Goal: Navigation & Orientation: Find specific page/section

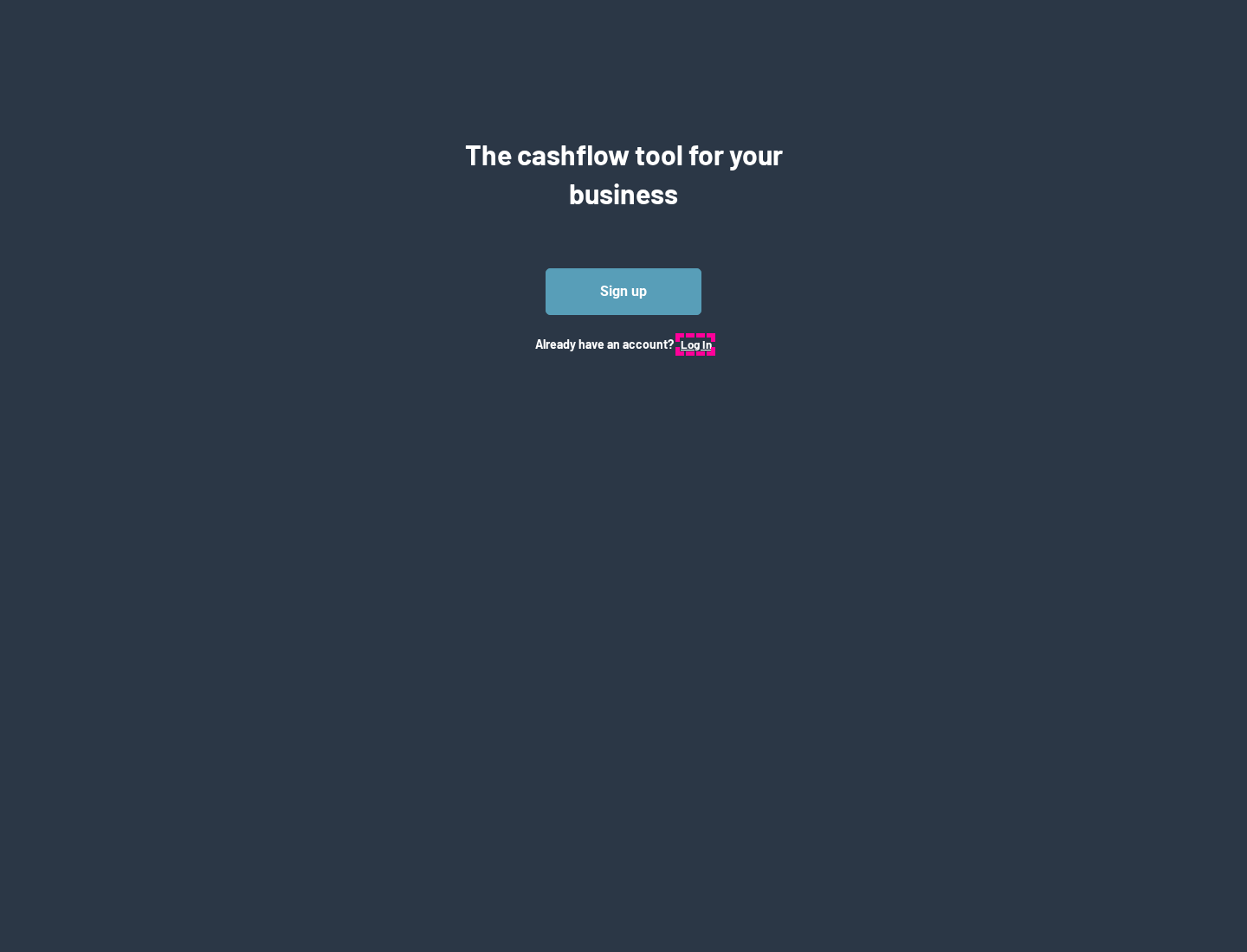
click at [695, 343] on button "Log In" at bounding box center [696, 344] width 31 height 14
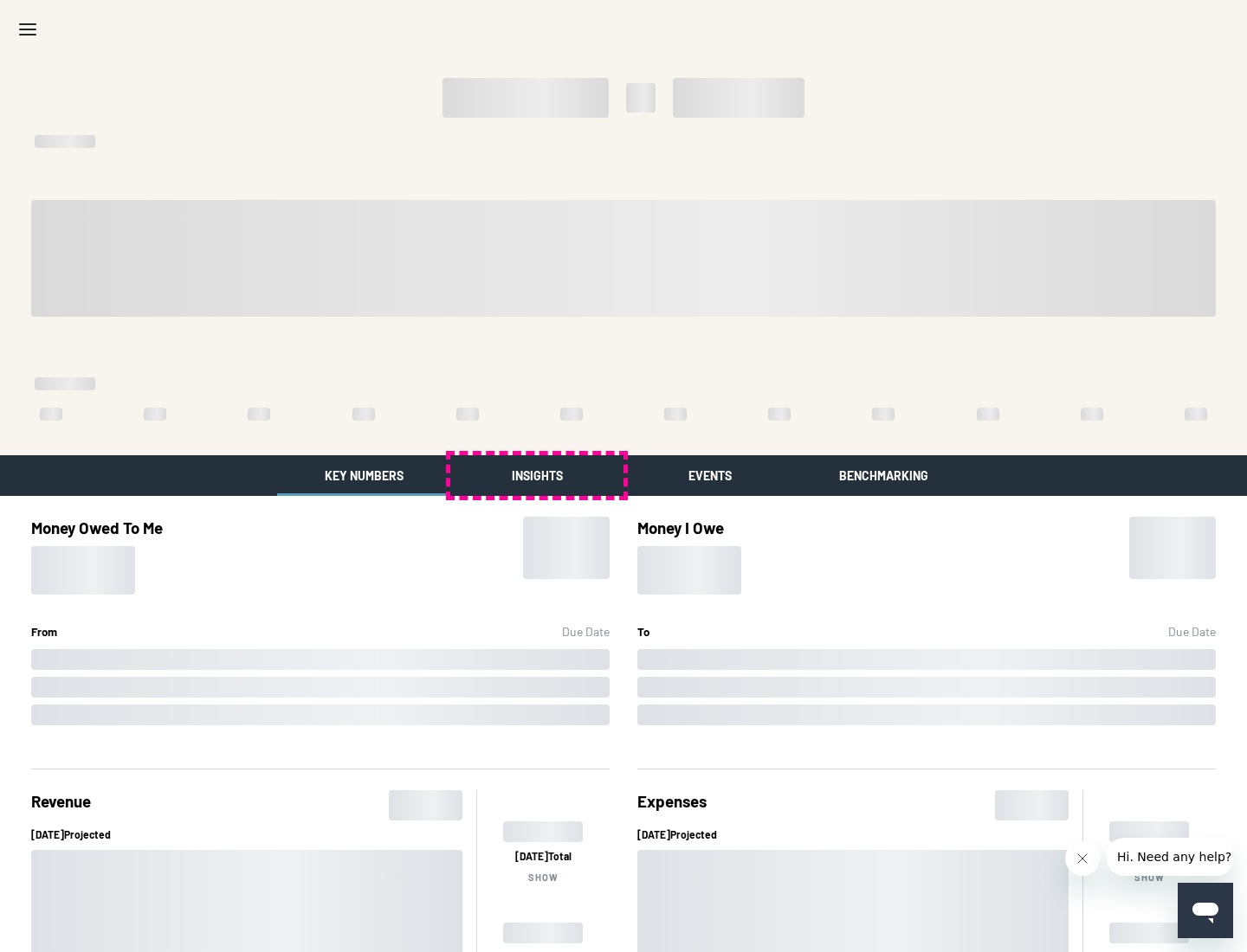
click at [537, 476] on button "Insights" at bounding box center [537, 476] width 173 height 41
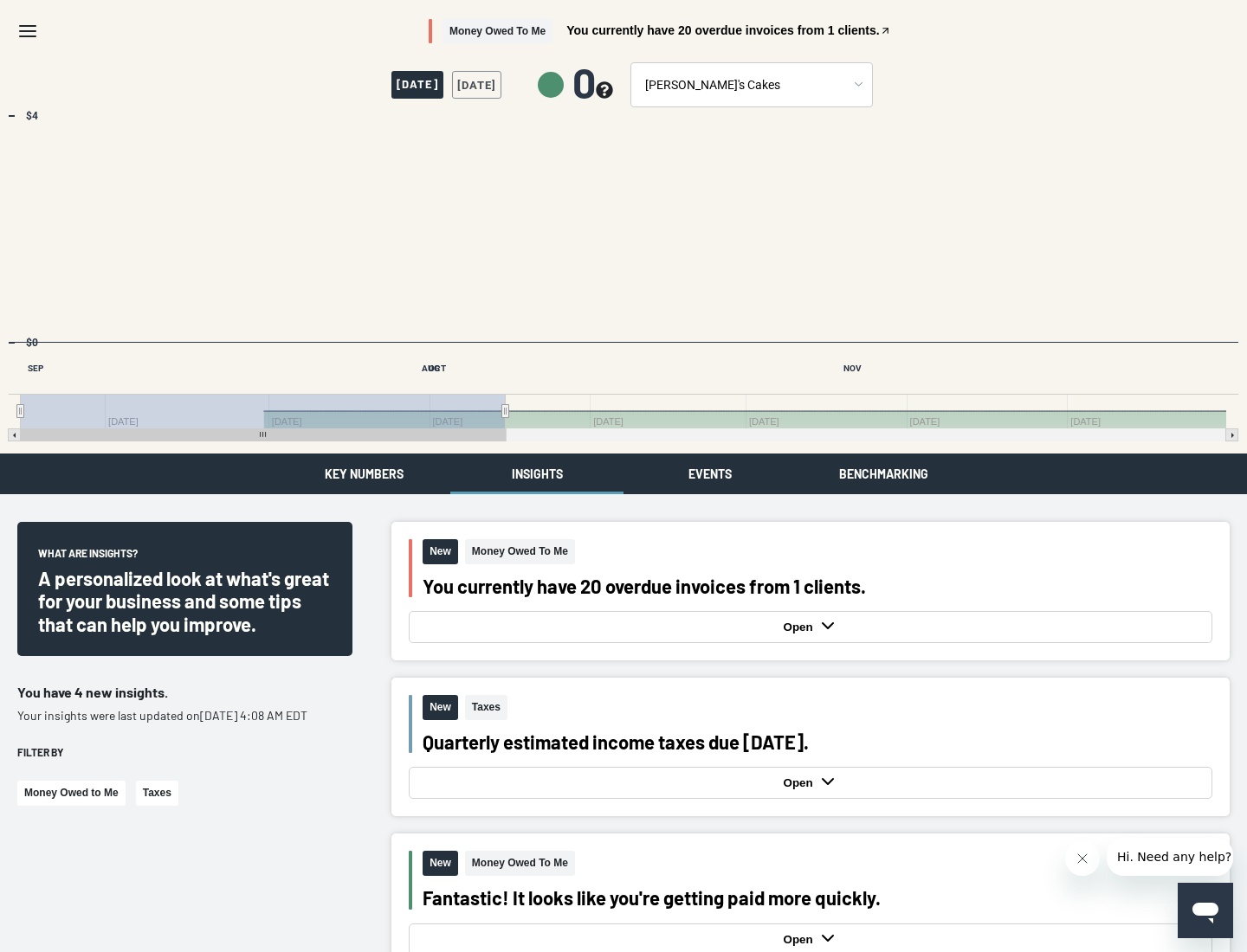
click at [710, 474] on button "Events" at bounding box center [710, 474] width 173 height 41
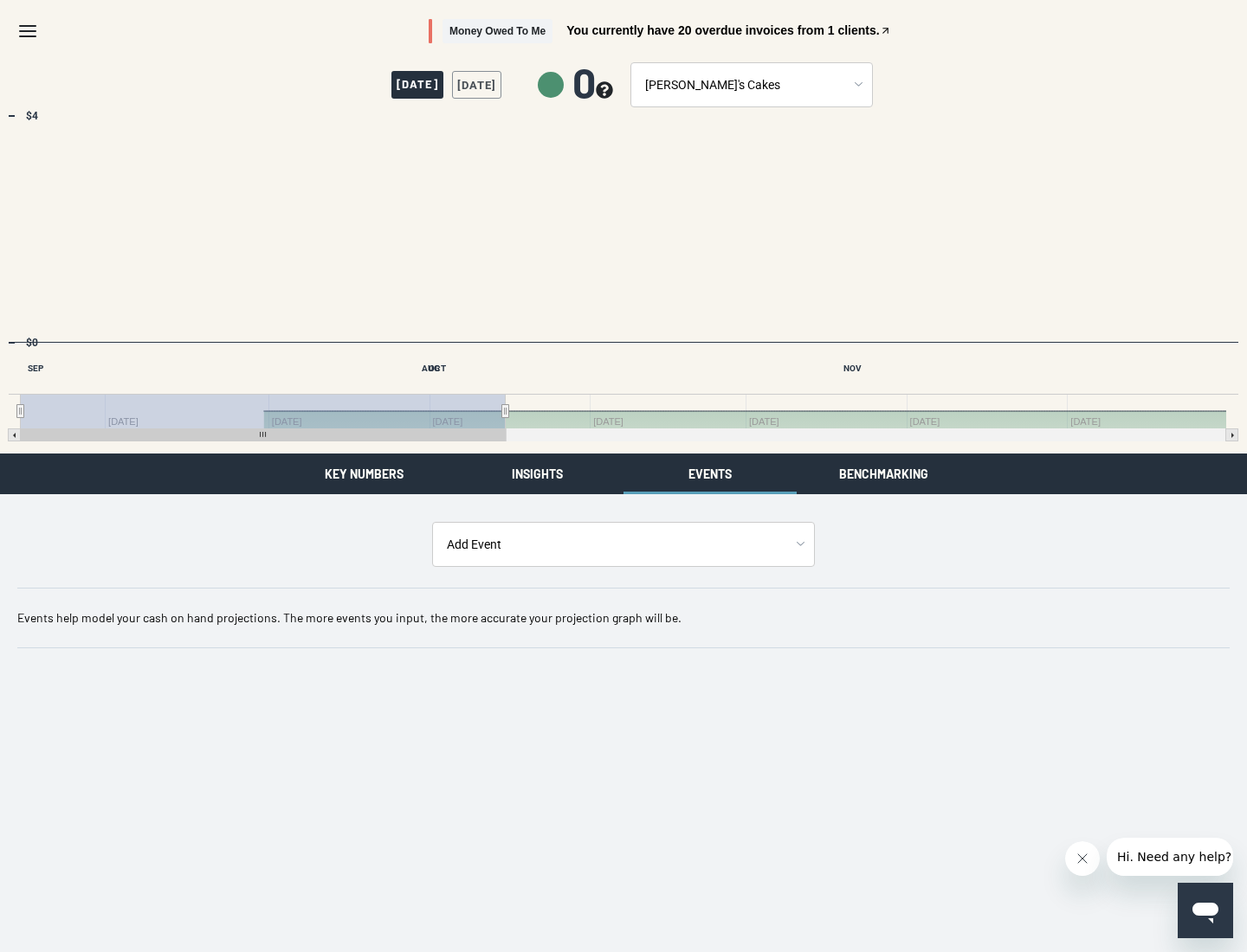
click at [883, 474] on button "Benchmarking" at bounding box center [883, 474] width 173 height 41
